Goal: Navigation & Orientation: Understand site structure

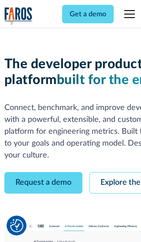
scroll to position [50, 0]
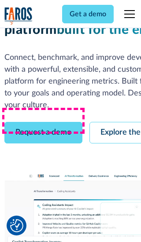
click at [43, 122] on link "Request a demo" at bounding box center [43, 133] width 78 height 22
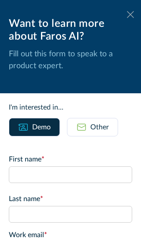
click at [130, 15] on icon at bounding box center [130, 14] width 7 height 7
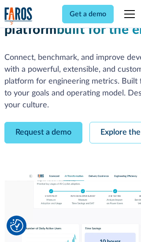
click at [115, 122] on link "Explore the platform" at bounding box center [136, 133] width 94 height 22
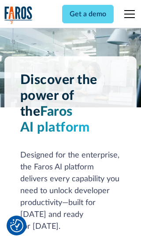
scroll to position [6620, 0]
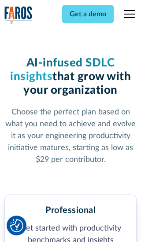
scroll to position [1366, 0]
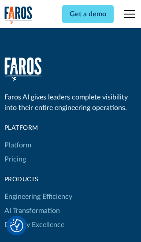
click at [17, 138] on link "Platform" at bounding box center [17, 145] width 27 height 14
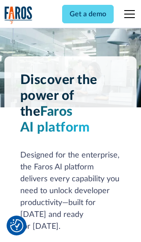
scroll to position [6903, 0]
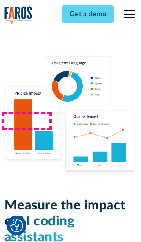
scroll to position [5434, 0]
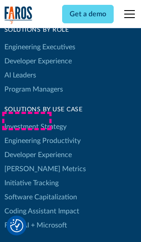
click at [26, 162] on link "[PERSON_NAME] Metrics" at bounding box center [45, 169] width 82 height 14
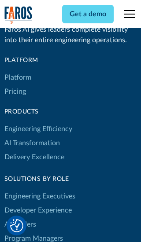
scroll to position [3859, 0]
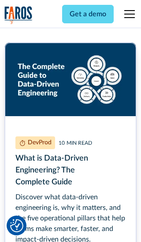
scroll to position [3976, 0]
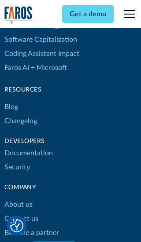
click at [20, 121] on link "Changelog" at bounding box center [20, 121] width 33 height 14
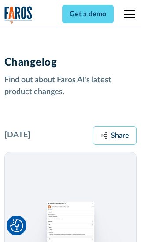
scroll to position [10645, 0]
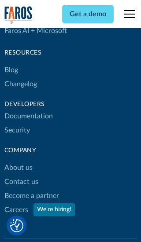
click at [18, 161] on link "About us" at bounding box center [18, 168] width 28 height 14
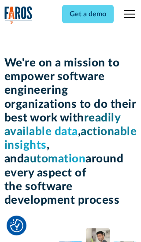
scroll to position [3039, 0]
